Goal: Information Seeking & Learning: Learn about a topic

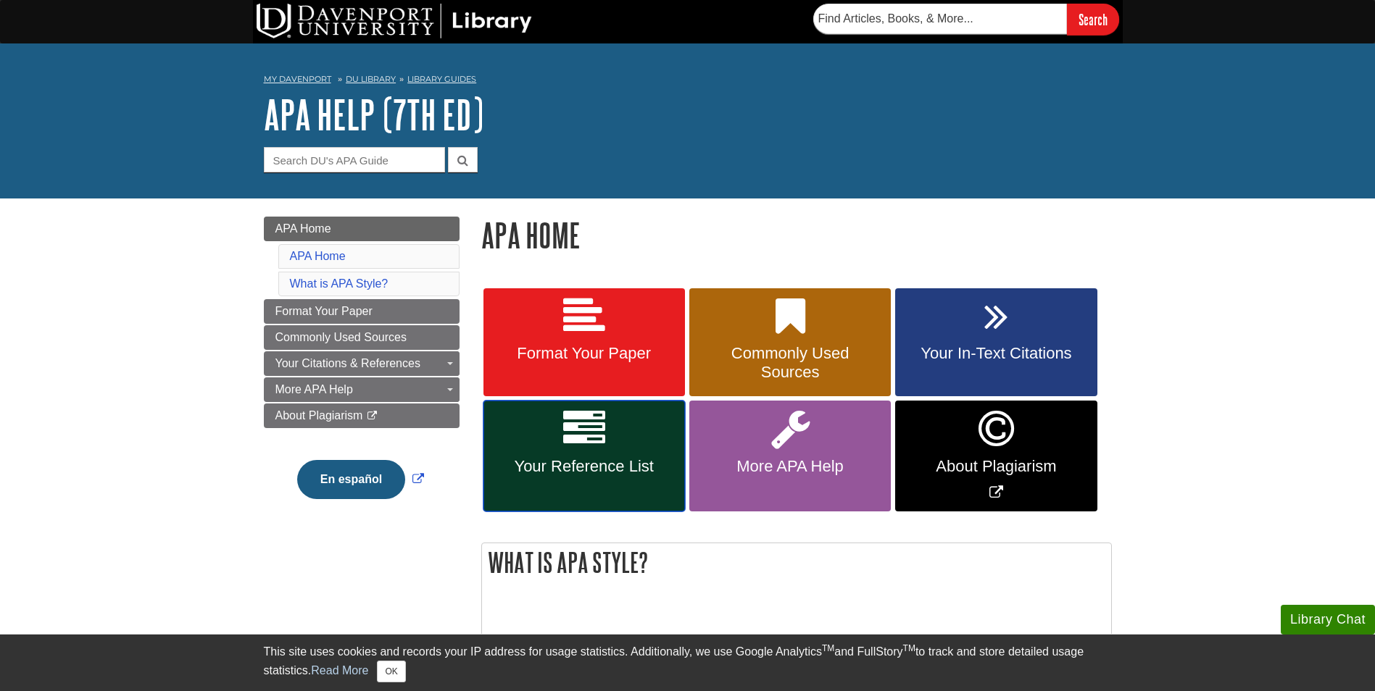
click at [633, 452] on link "Your Reference List" at bounding box center [583, 456] width 201 height 111
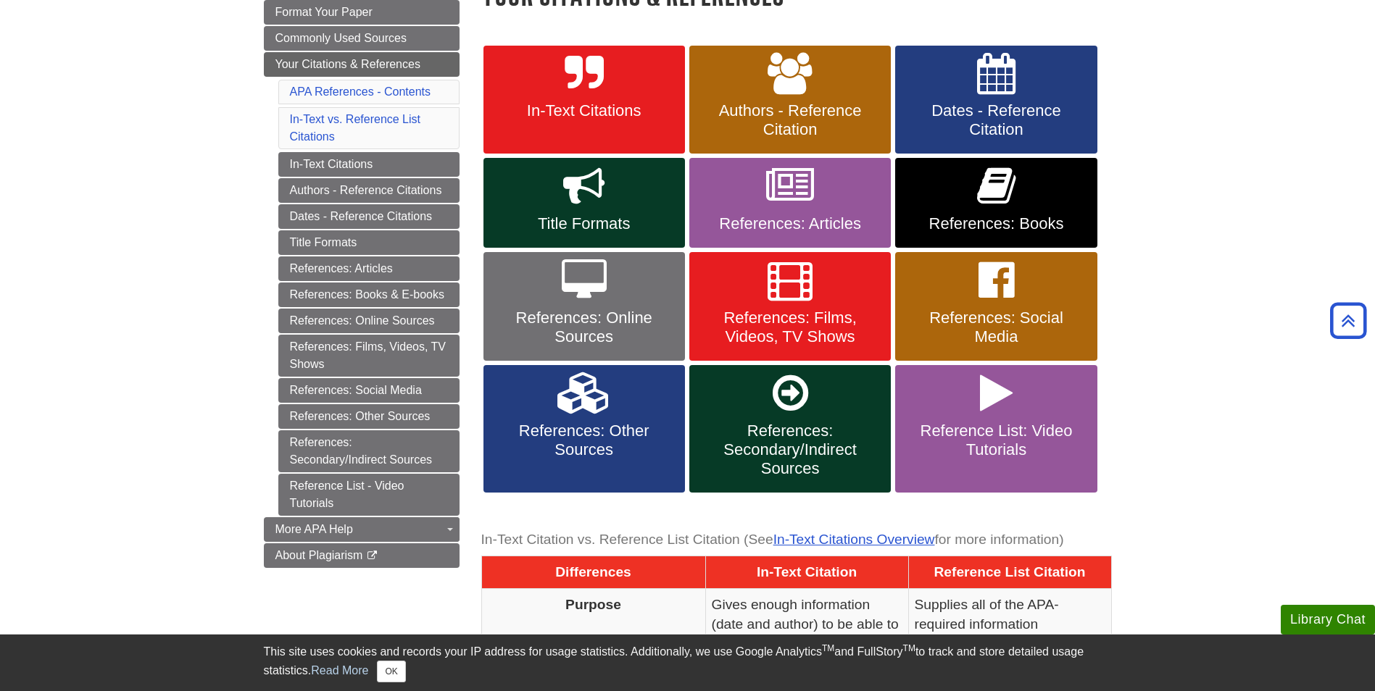
scroll to position [217, 0]
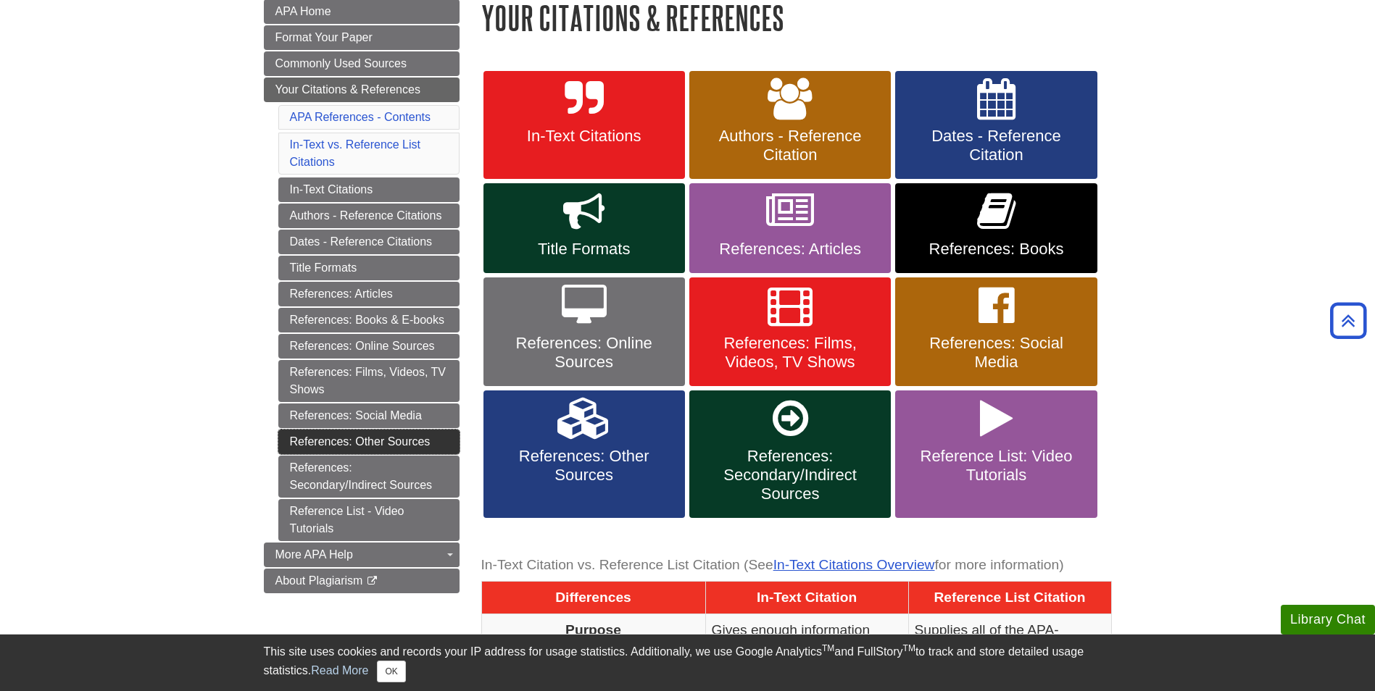
click at [395, 442] on link "References: Other Sources" at bounding box center [368, 442] width 181 height 25
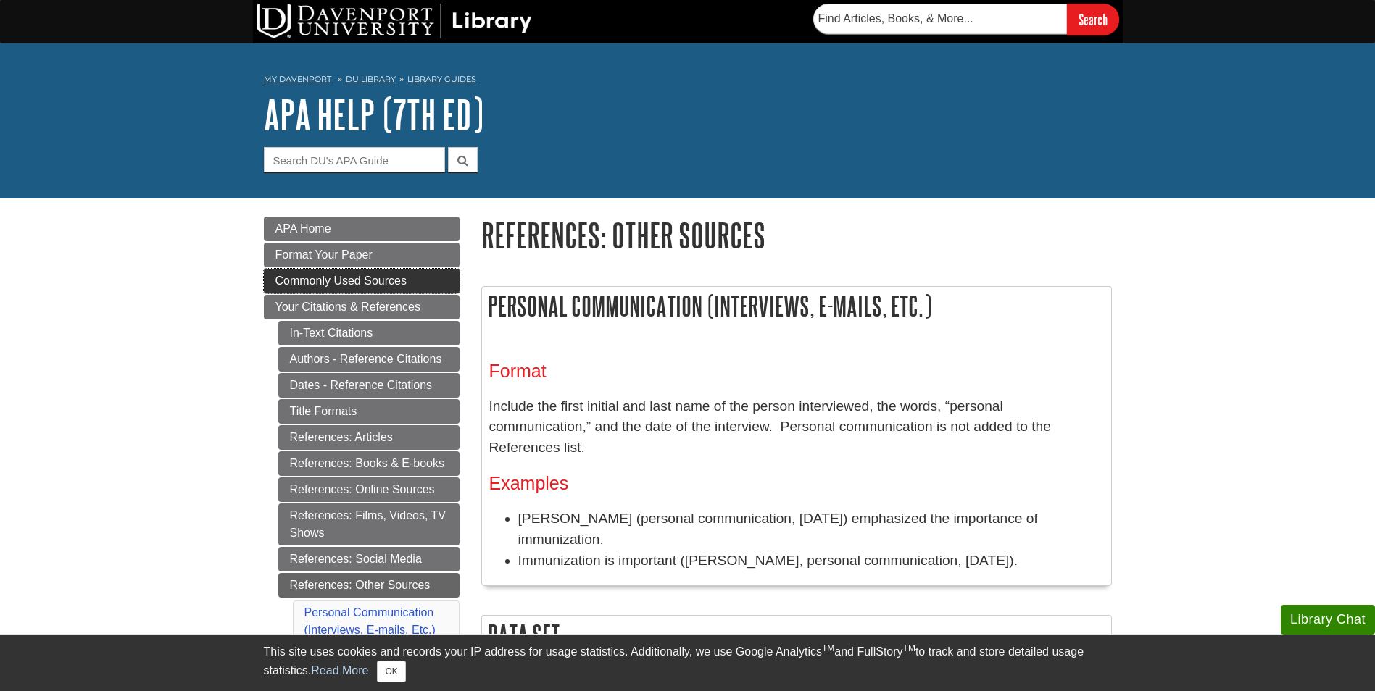
click at [378, 281] on span "Commonly Used Sources" at bounding box center [340, 281] width 131 height 12
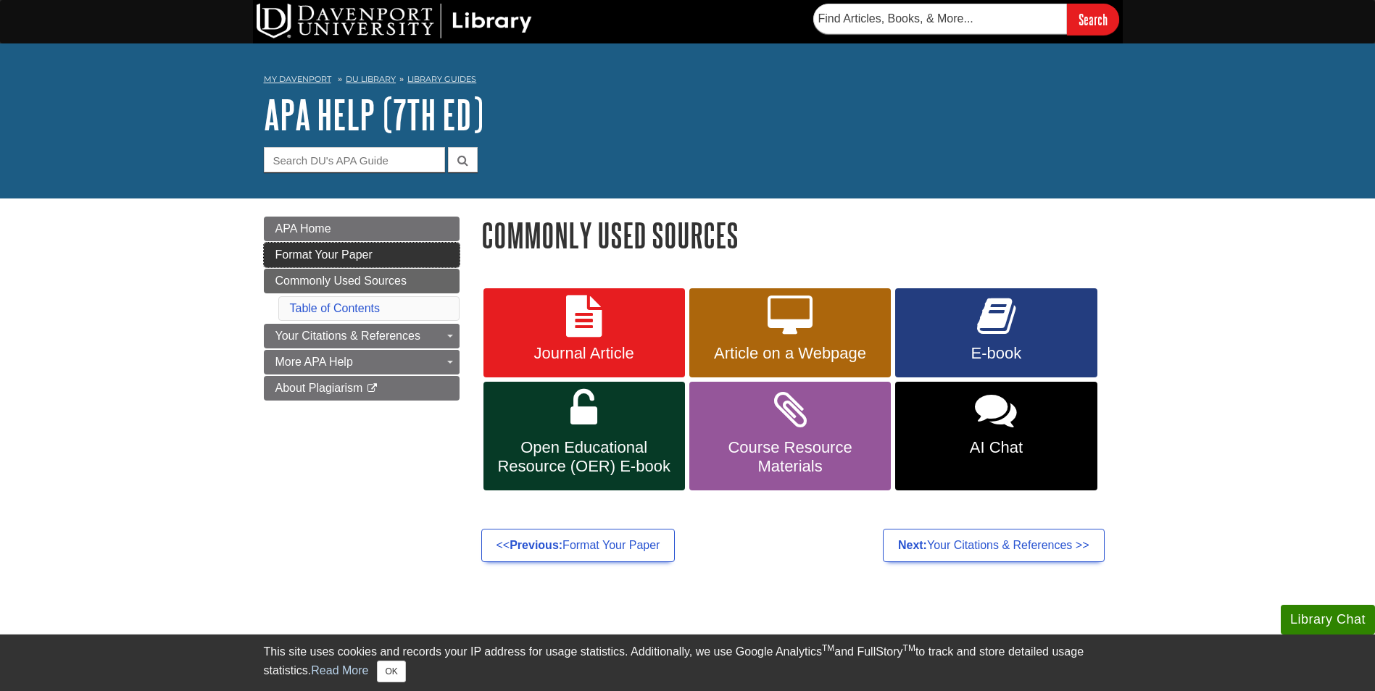
click at [377, 254] on link "Format Your Paper" at bounding box center [362, 255] width 196 height 25
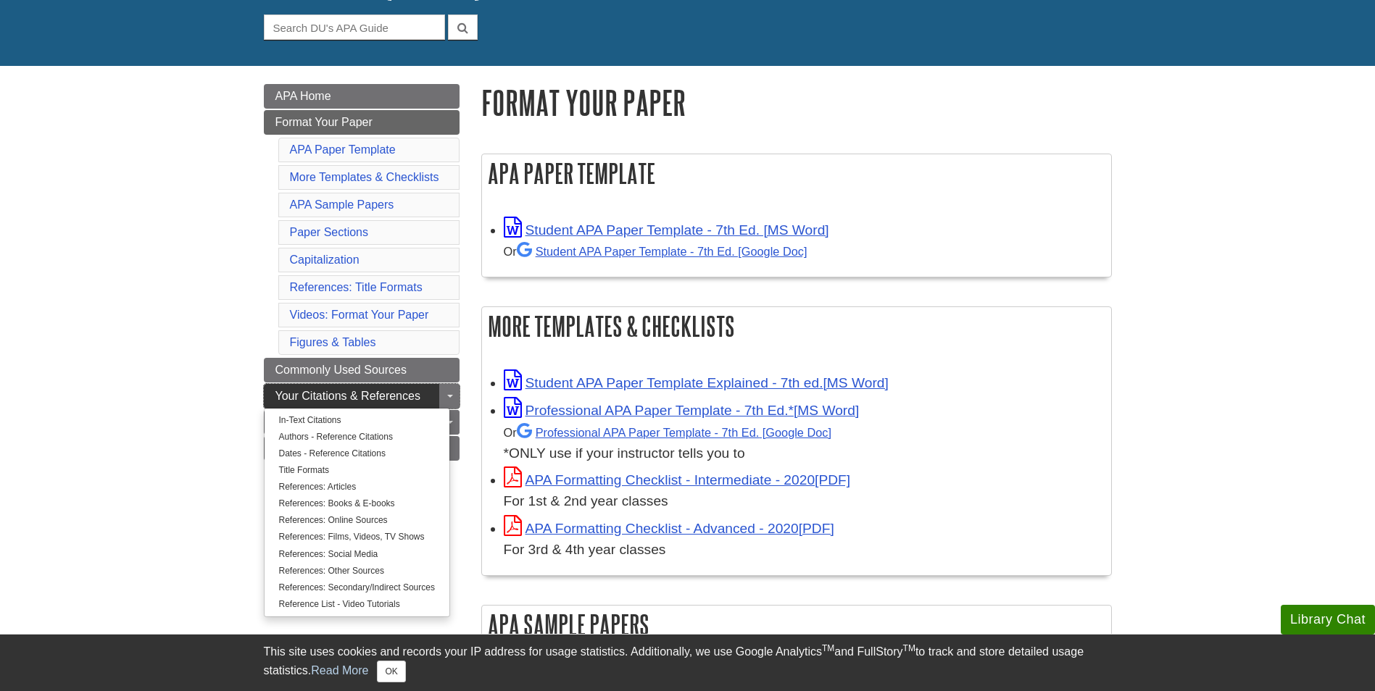
scroll to position [217, 0]
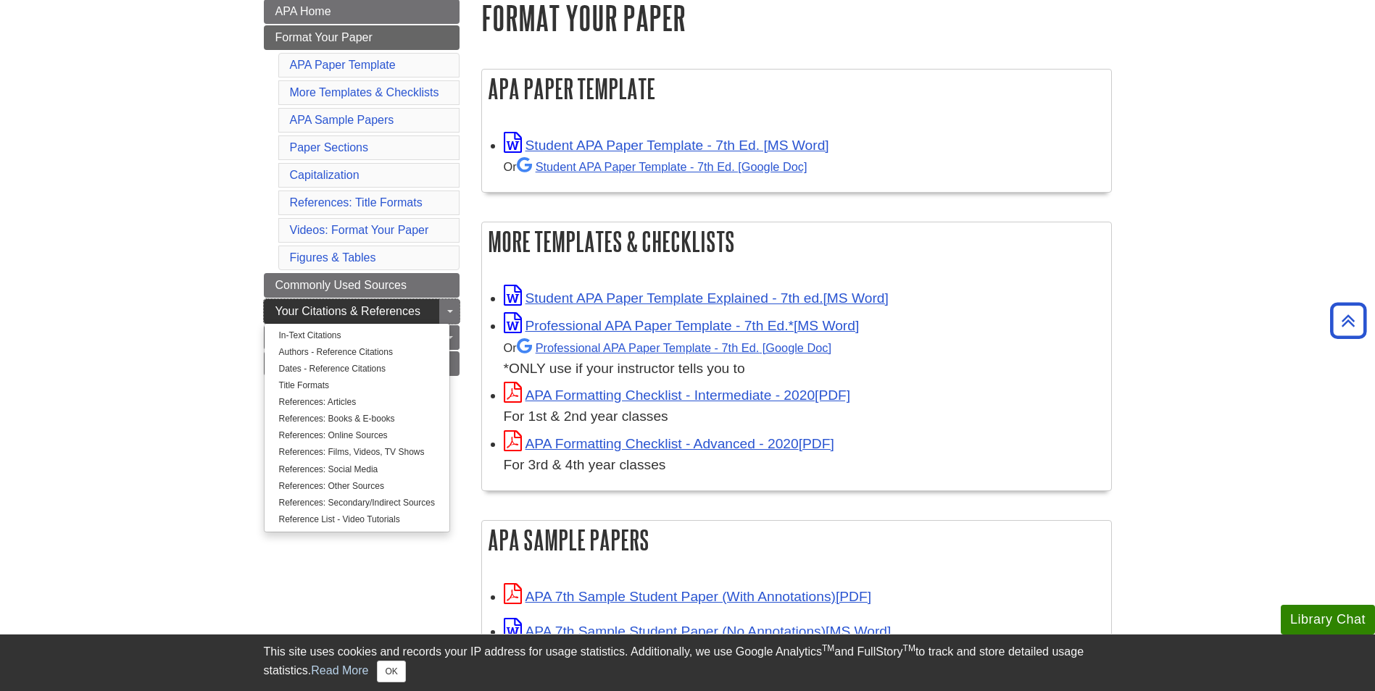
click at [409, 309] on span "Your Citations & References" at bounding box center [347, 311] width 145 height 12
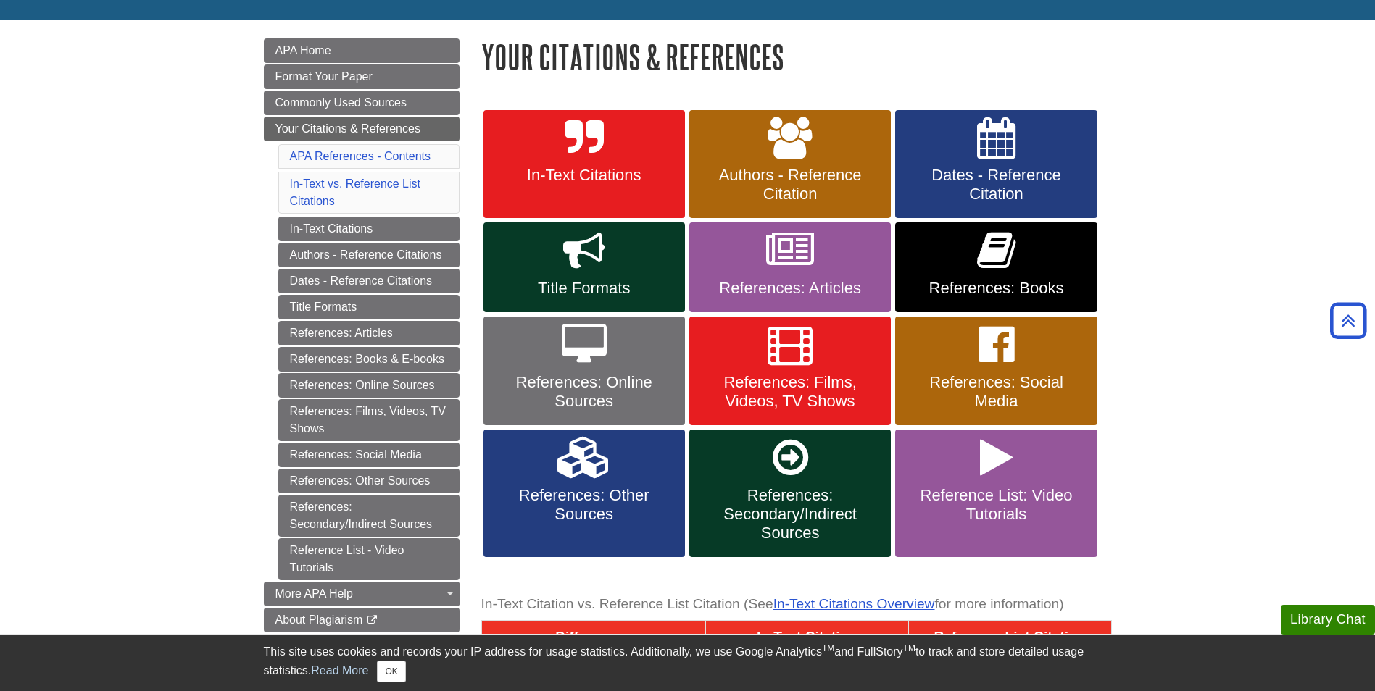
scroll to position [145, 0]
